Goal: Navigation & Orientation: Find specific page/section

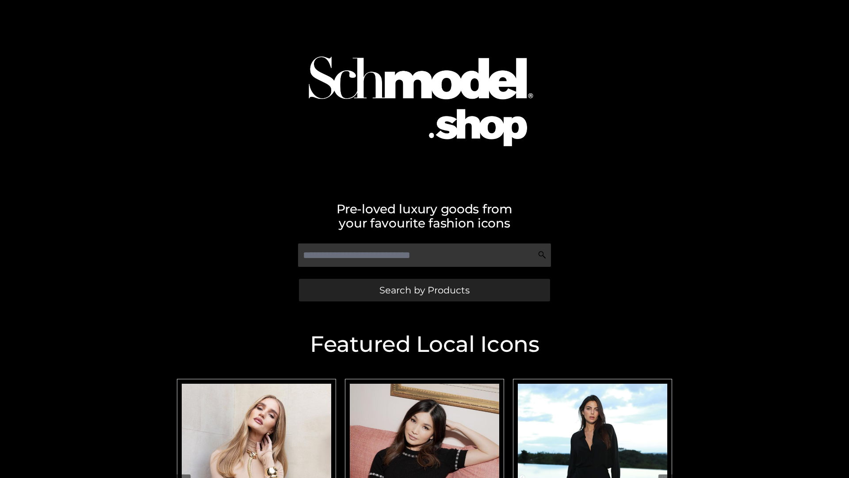
click at [424, 290] on span "Search by Products" at bounding box center [424, 289] width 90 height 9
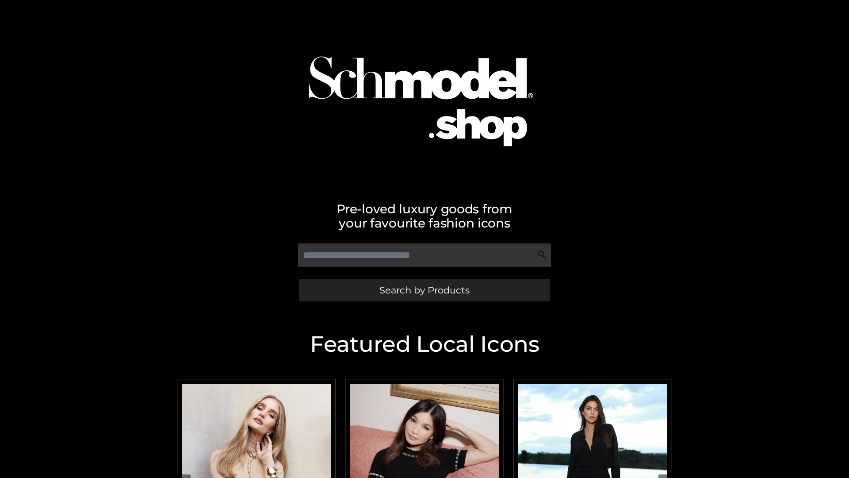
click at [424, 290] on span "Search by Products" at bounding box center [424, 289] width 90 height 9
